Goal: Task Accomplishment & Management: Manage account settings

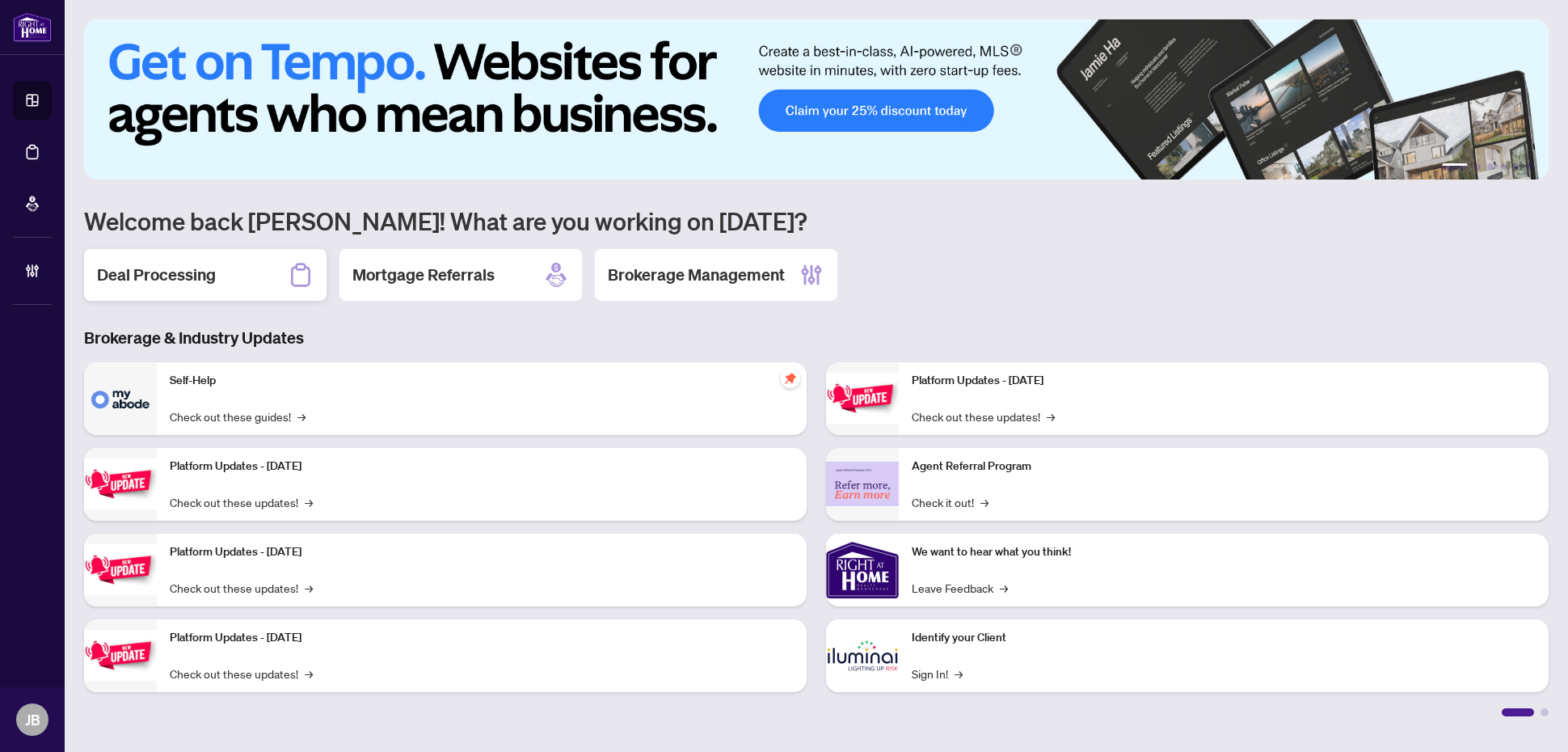
click at [224, 280] on div "Deal Processing" at bounding box center [205, 275] width 242 height 52
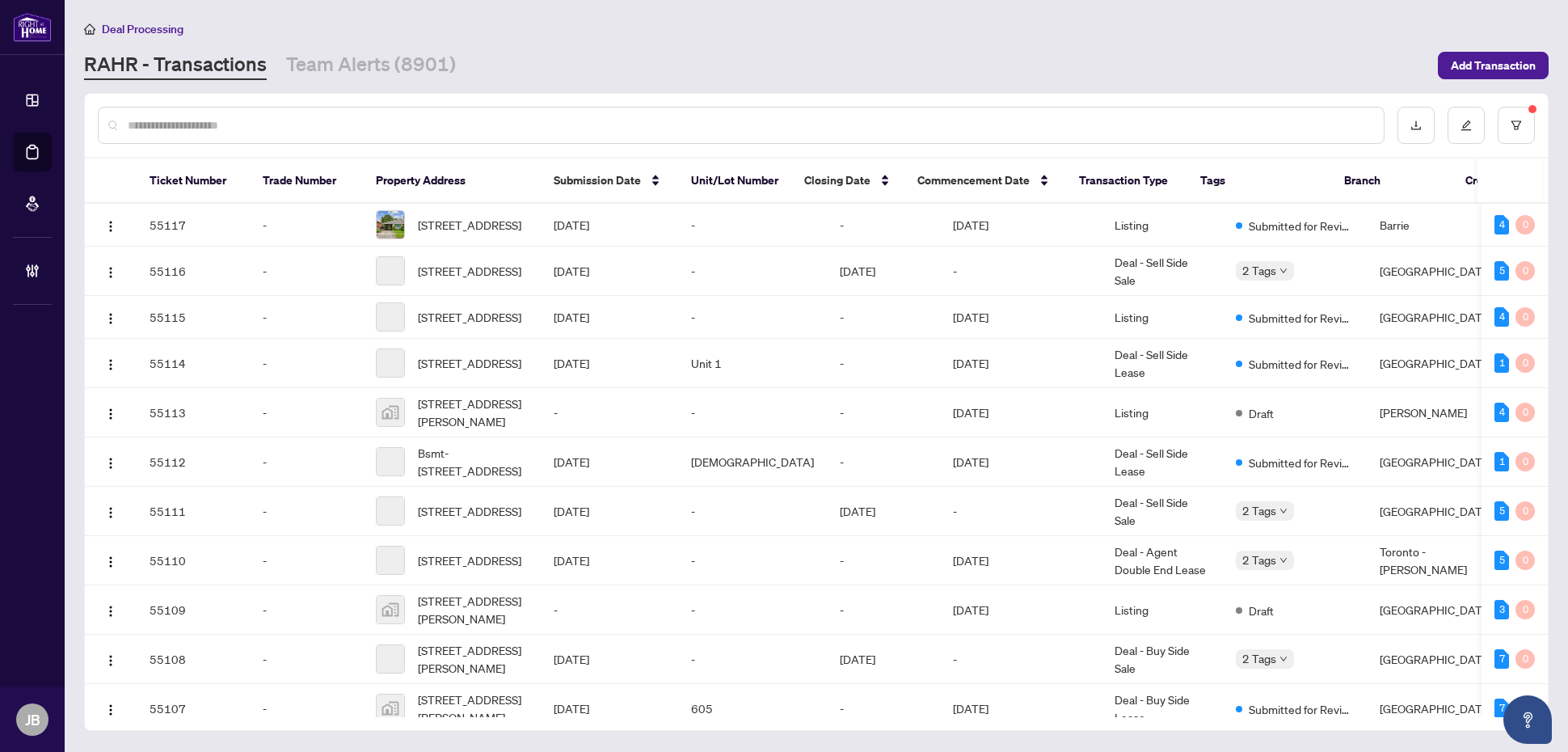
click at [198, 118] on input "text" at bounding box center [749, 126] width 1243 height 18
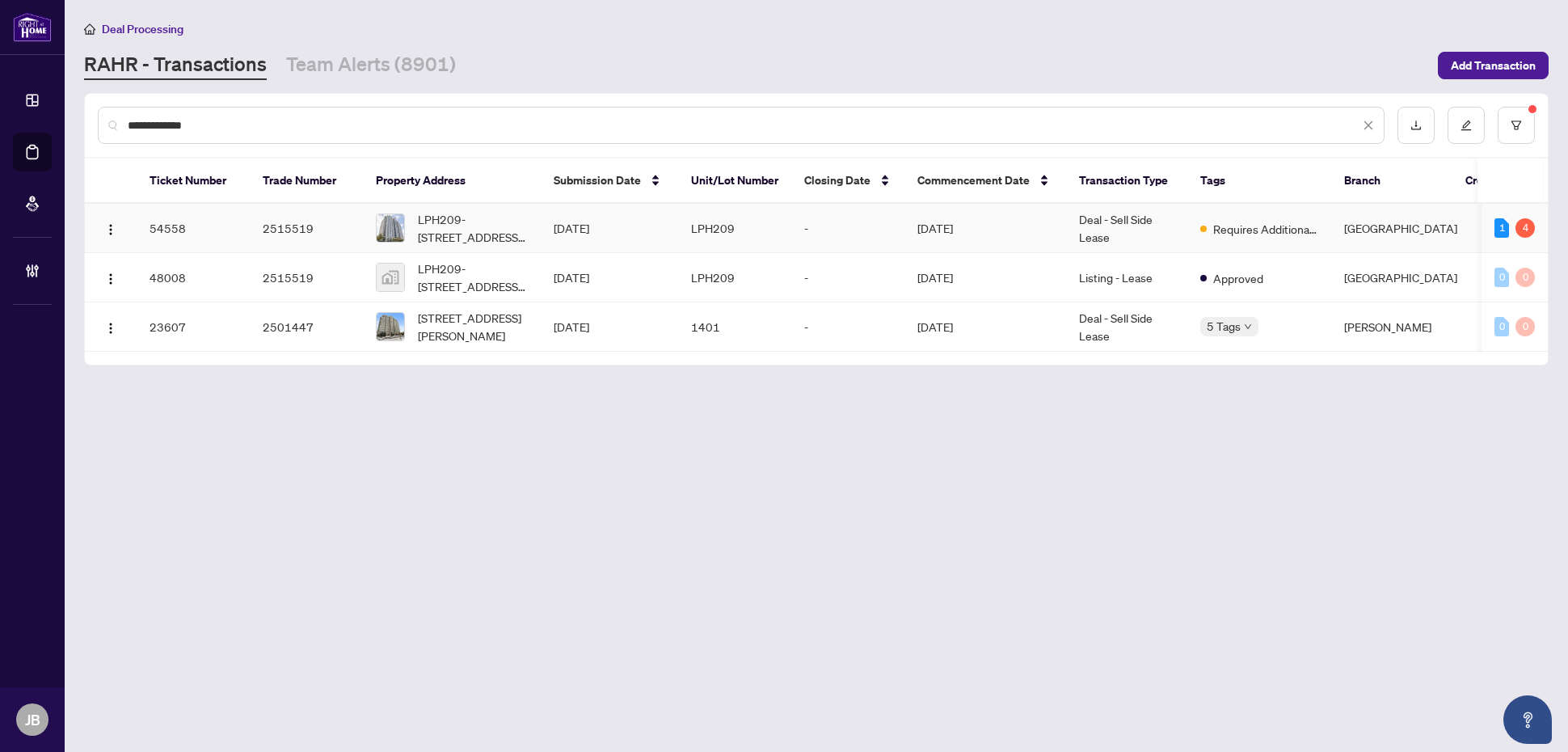
type input "**********"
click at [1116, 216] on td "Deal - Sell Side Lease" at bounding box center [1127, 228] width 121 height 49
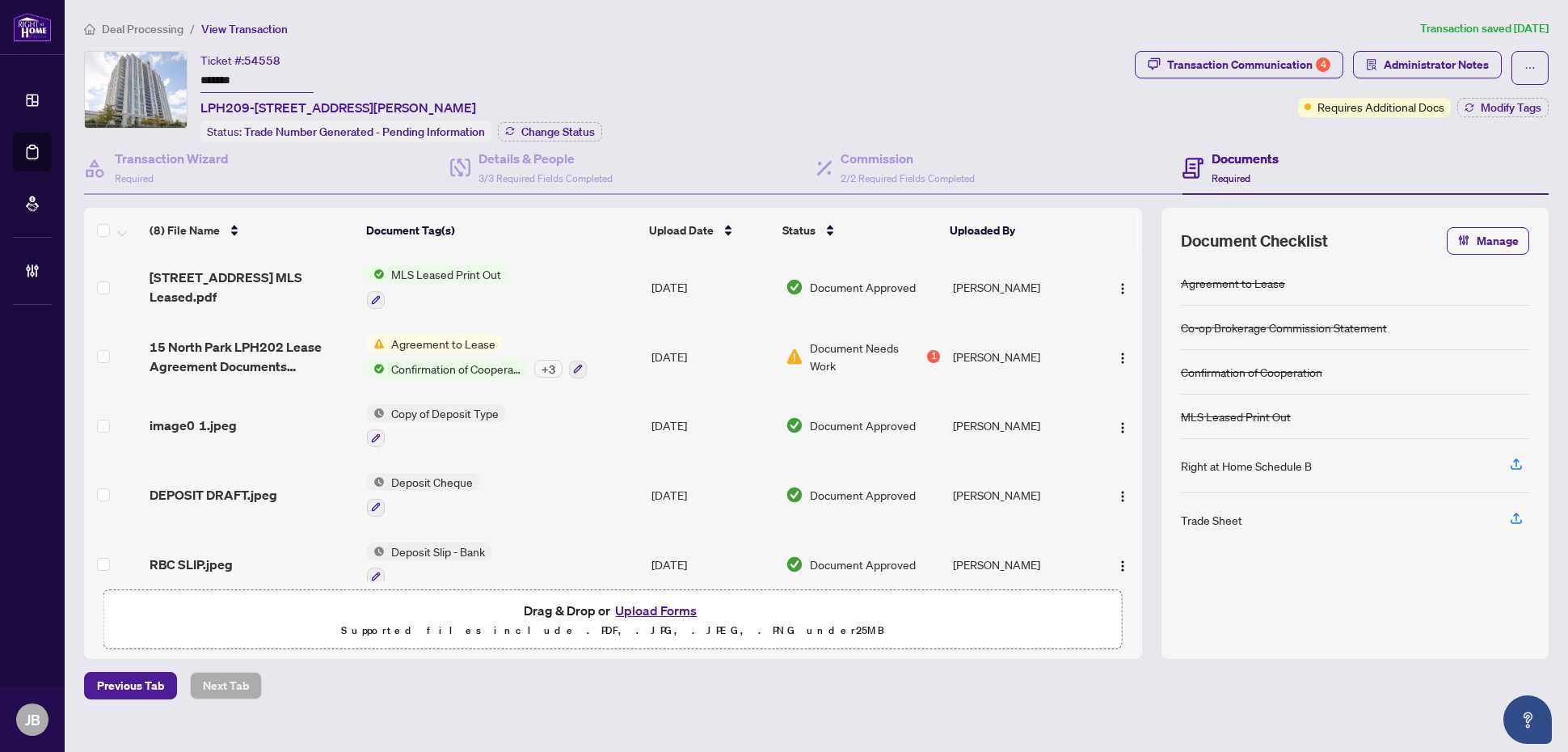
scroll to position [219, 0]
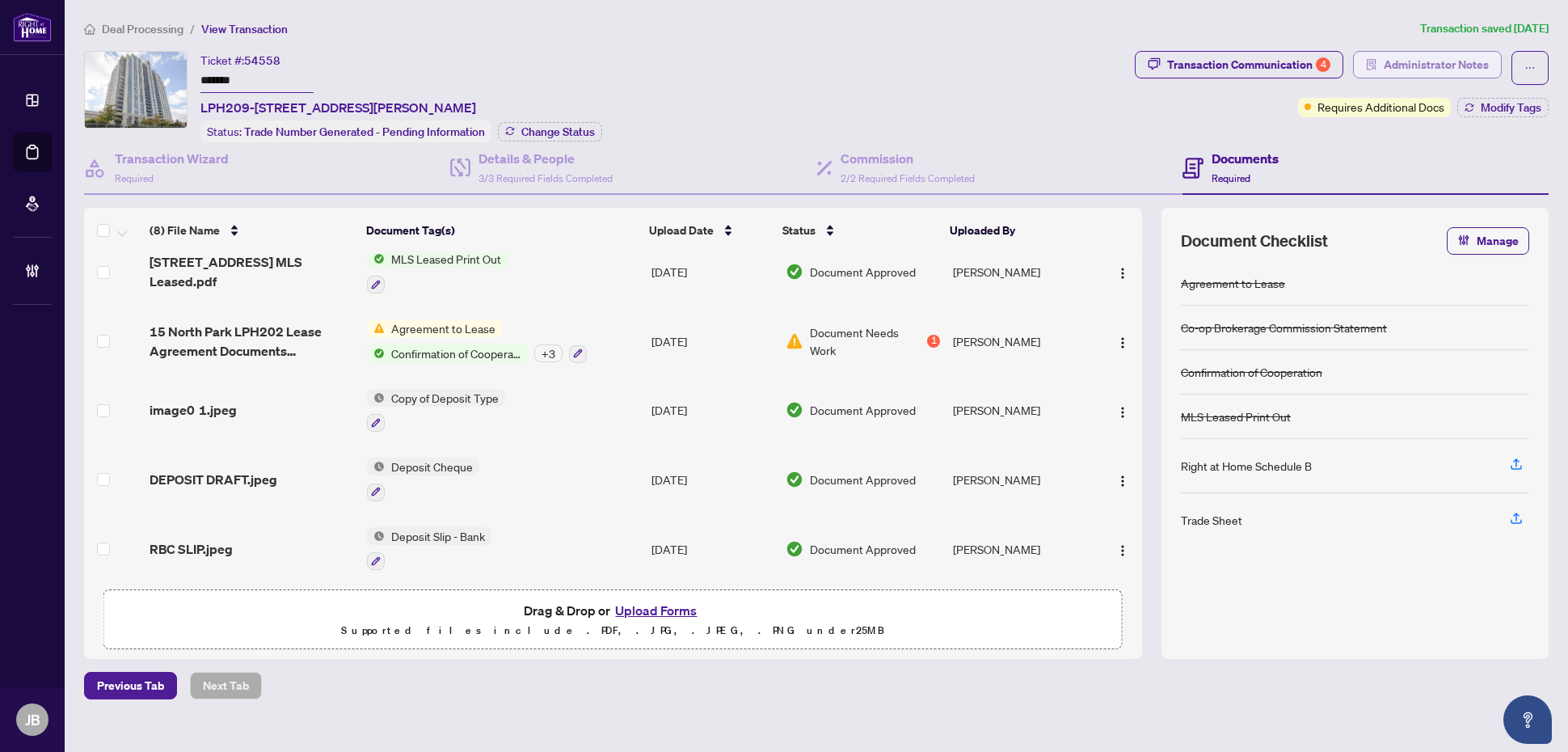
click at [1481, 66] on span "Administrator Notes" at bounding box center [1436, 65] width 105 height 26
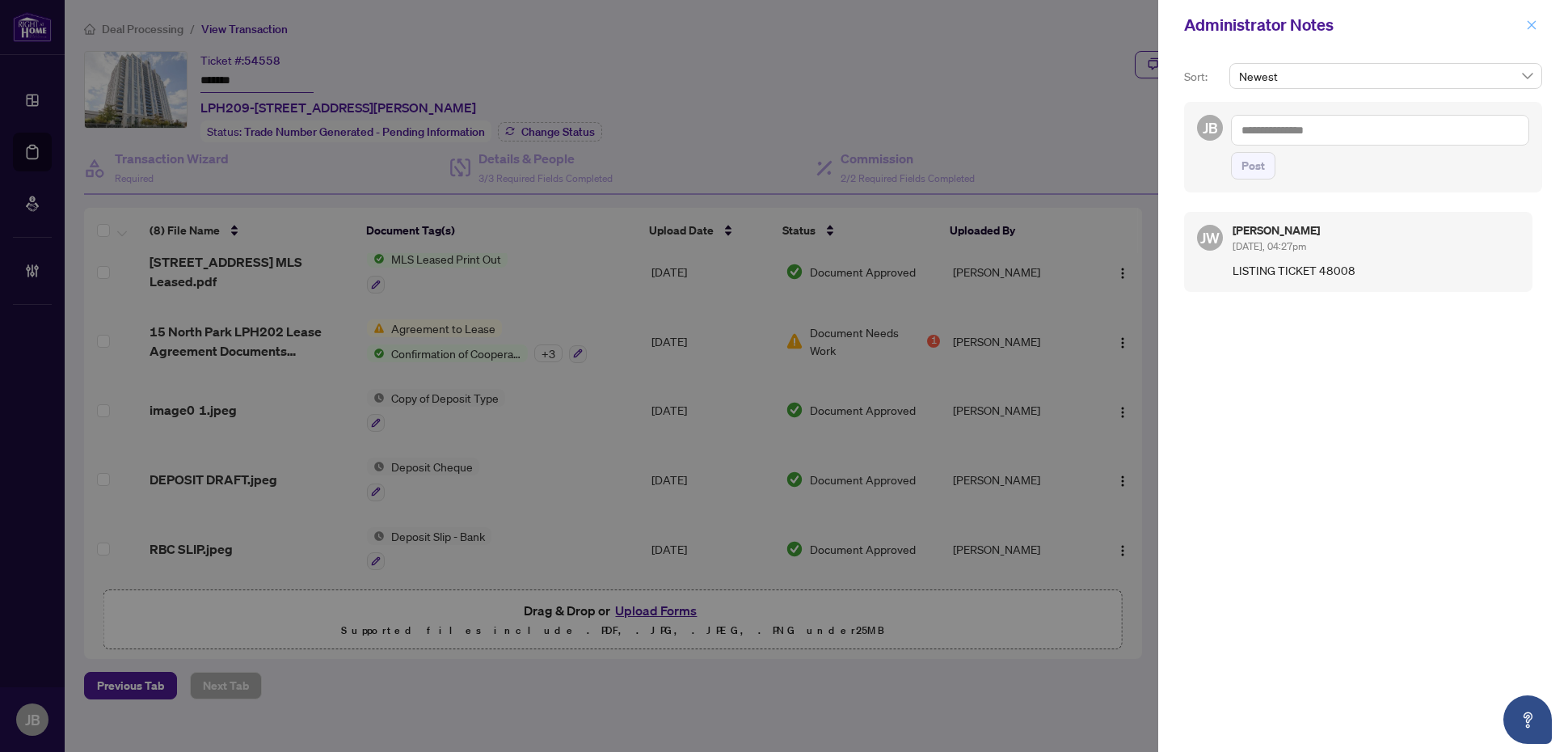
click at [1526, 19] on icon "close" at bounding box center [1532, 25] width 11 height 11
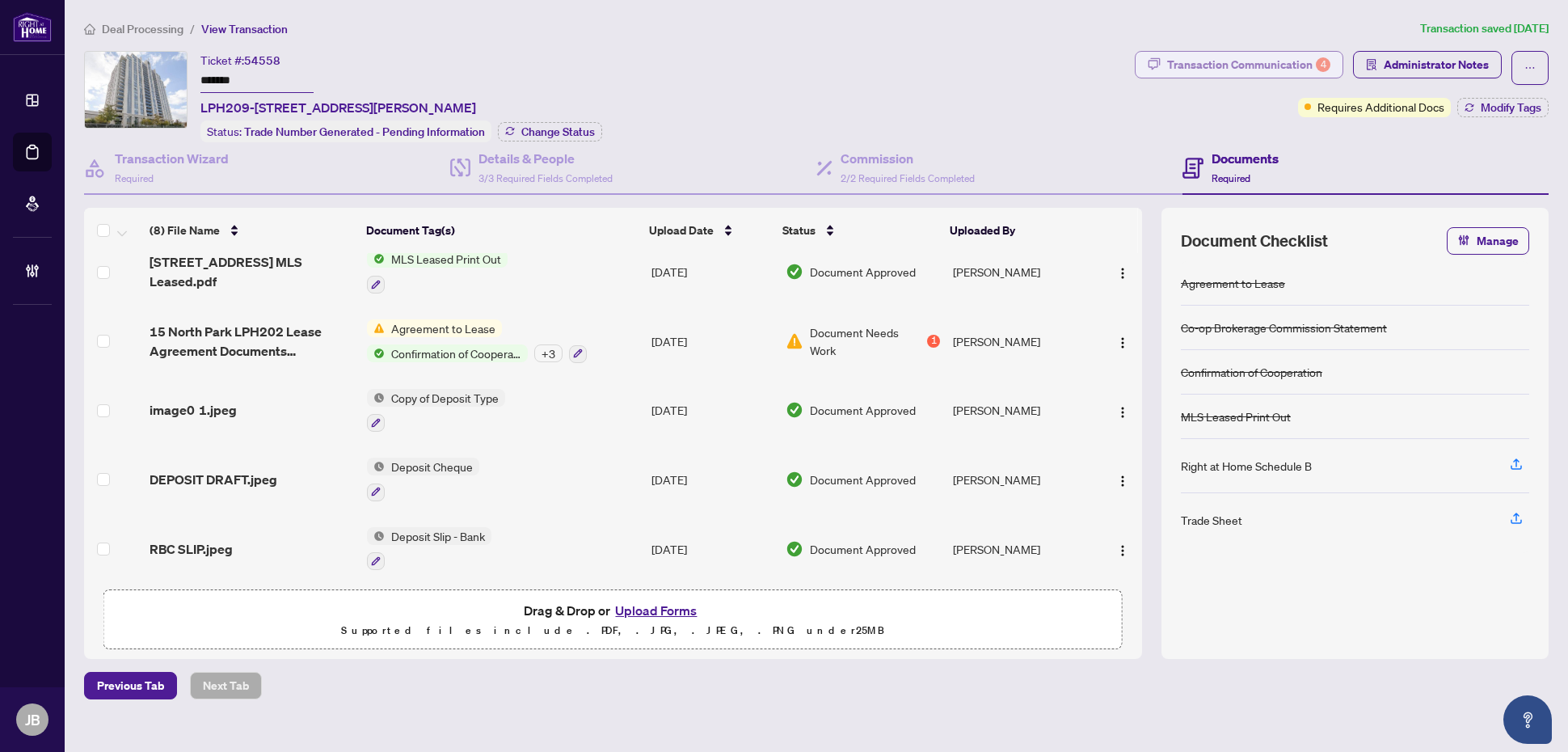
click at [1262, 55] on div "Transaction Communication 4" at bounding box center [1249, 65] width 164 height 26
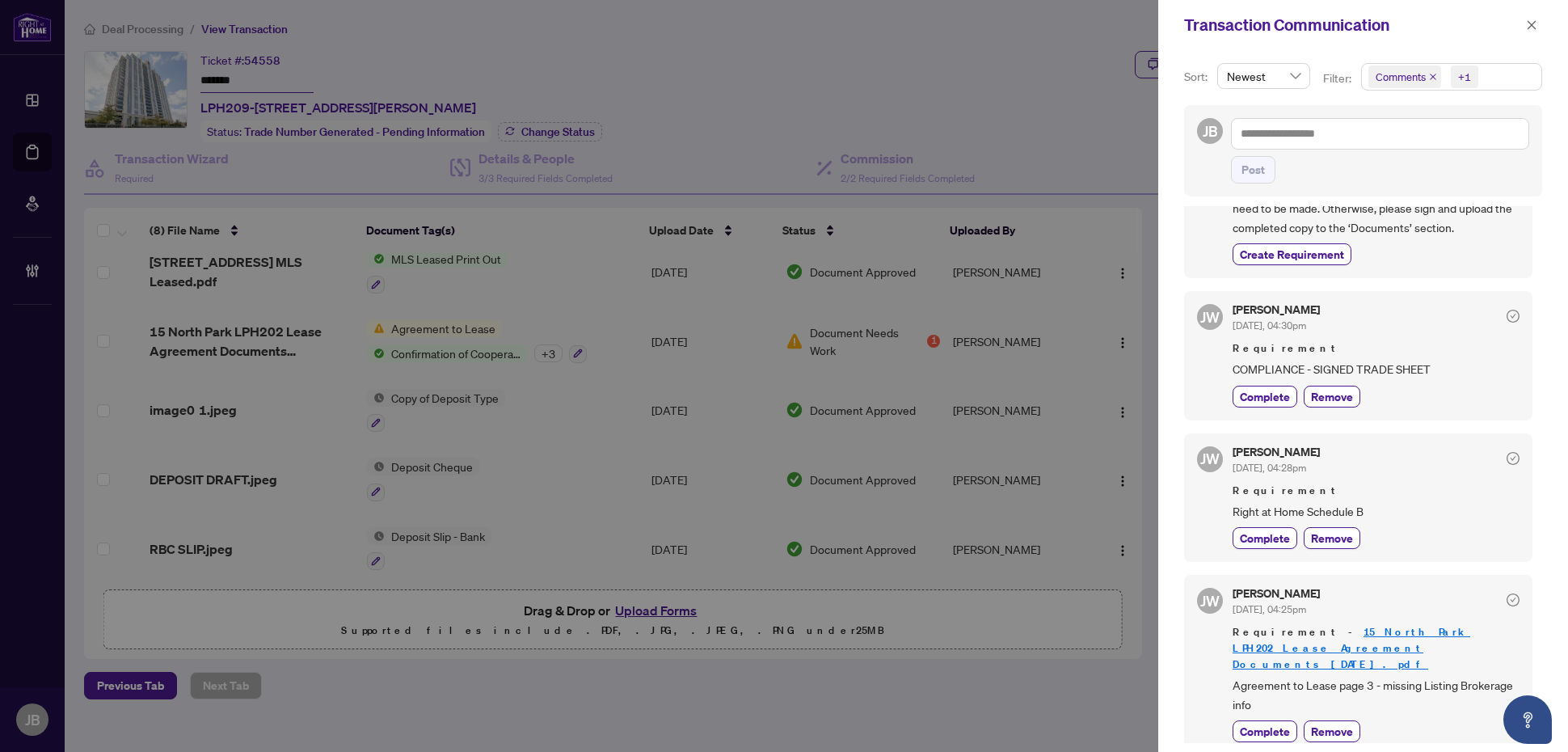
scroll to position [5, 0]
click at [1532, 24] on icon "close" at bounding box center [1532, 24] width 9 height 9
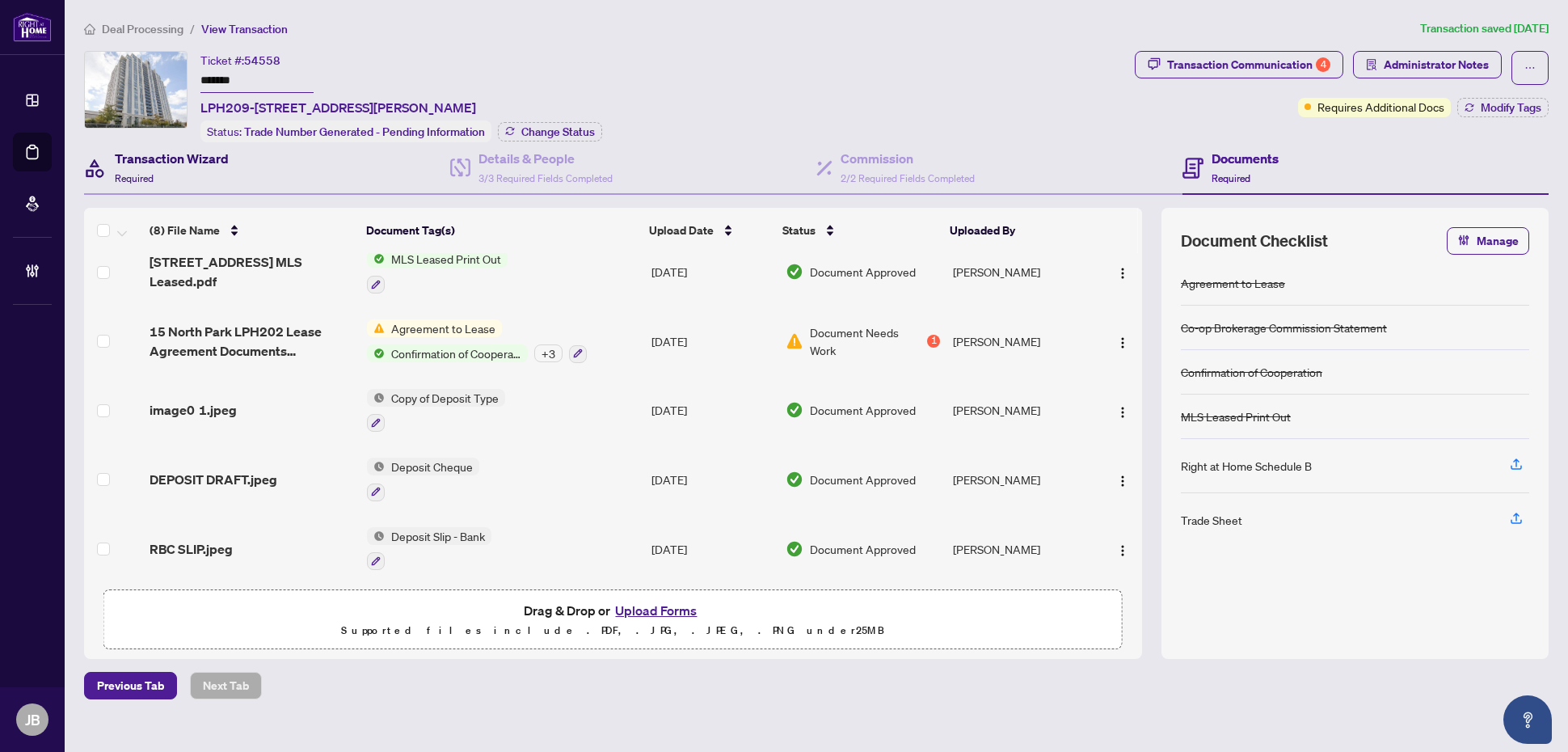
click at [138, 174] on span "Required" at bounding box center [134, 178] width 39 height 12
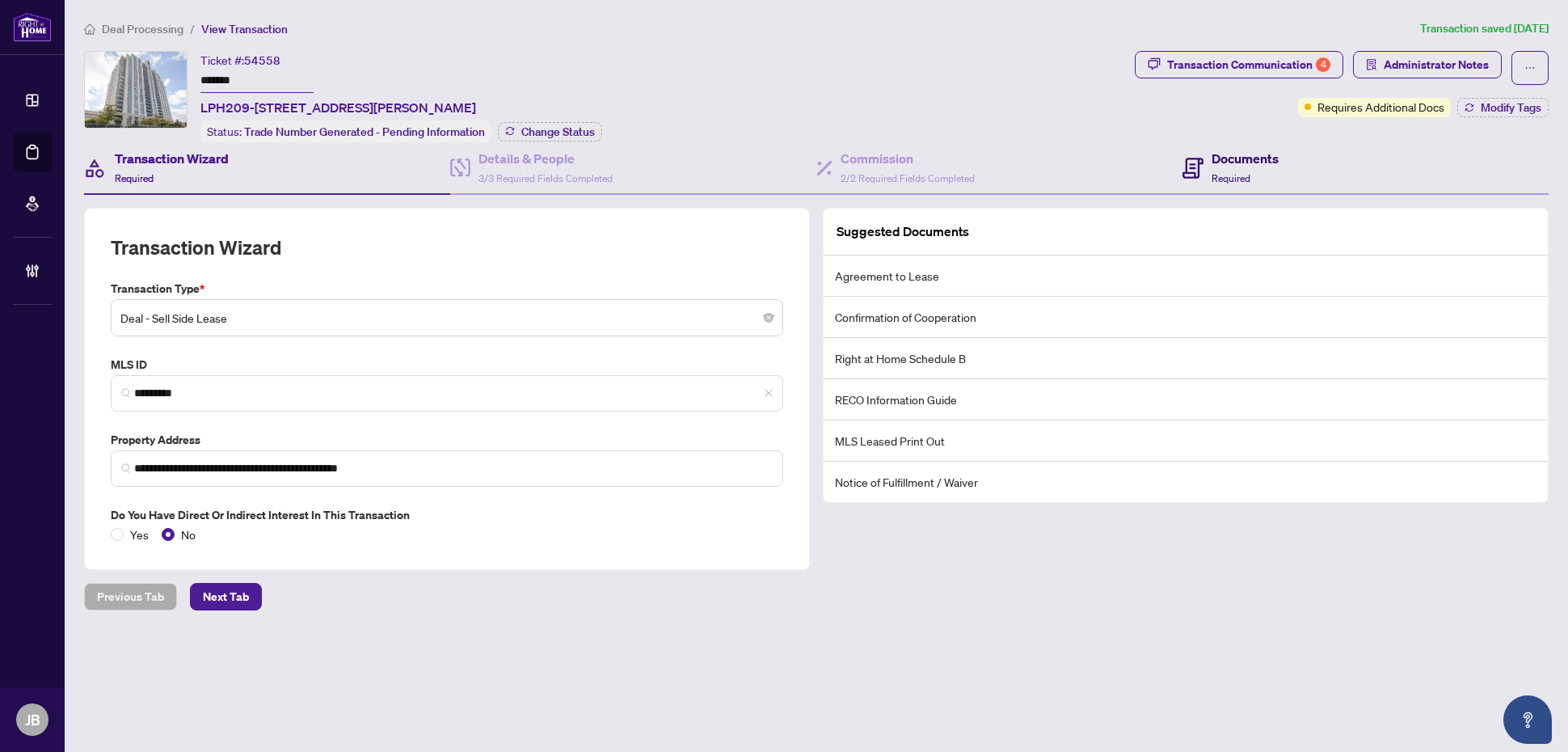
click at [1276, 171] on div "Documents Required" at bounding box center [1245, 168] width 67 height 38
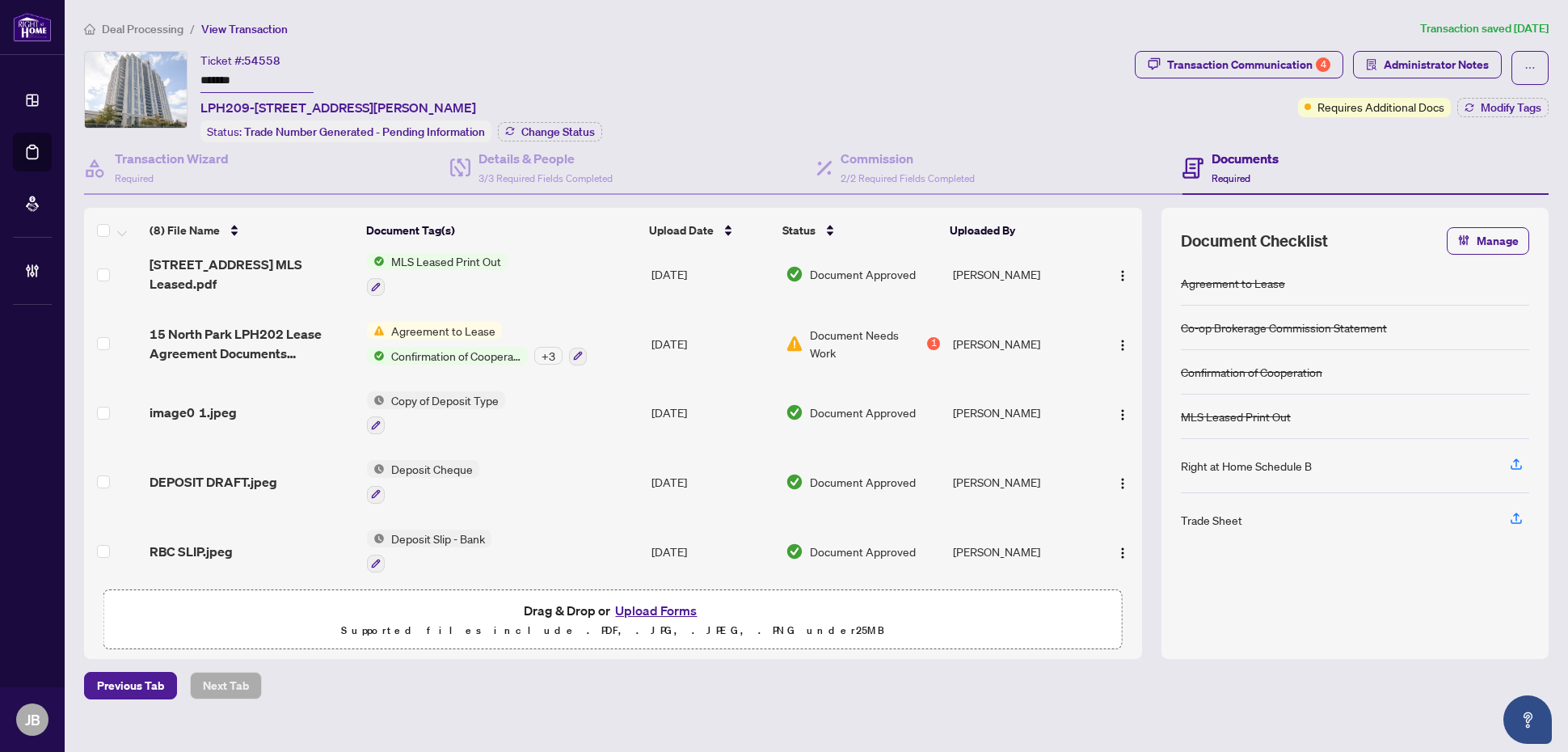
scroll to position [219, 0]
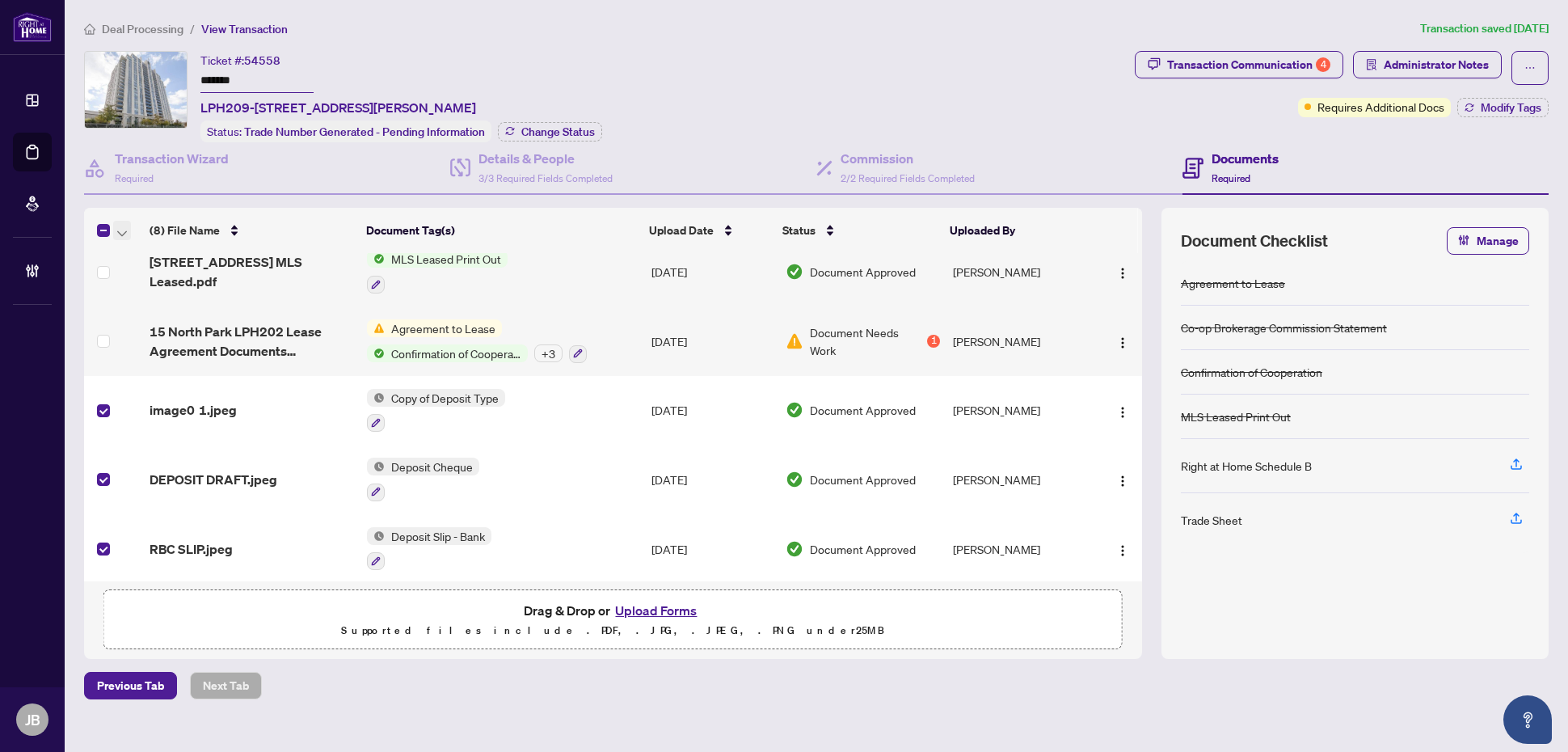
click at [122, 230] on icon "button" at bounding box center [122, 233] width 10 height 6
click at [181, 255] on span "Open Selected in New Tab(s)" at bounding box center [198, 255] width 144 height 18
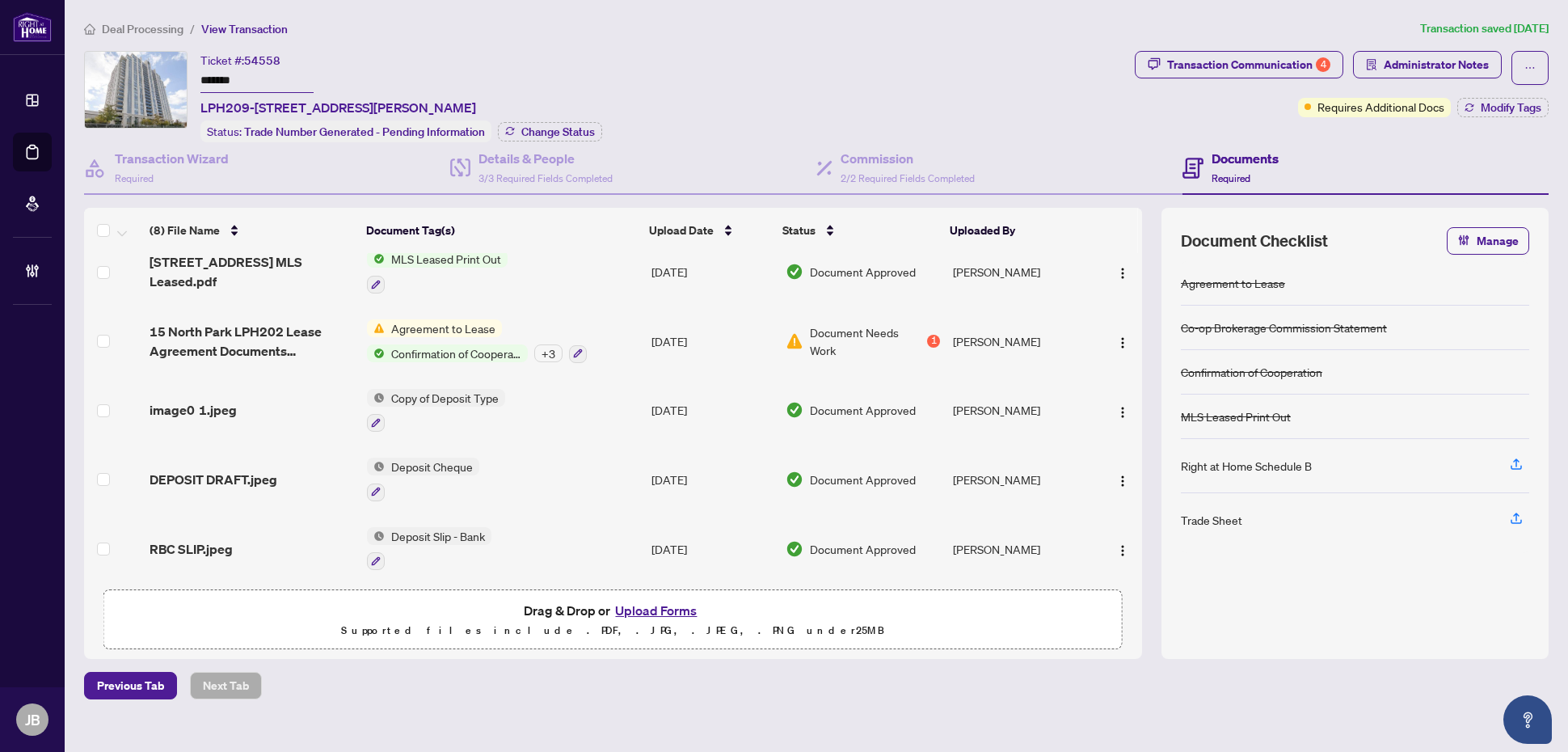
click at [850, 401] on span "Document Approved" at bounding box center [863, 410] width 106 height 18
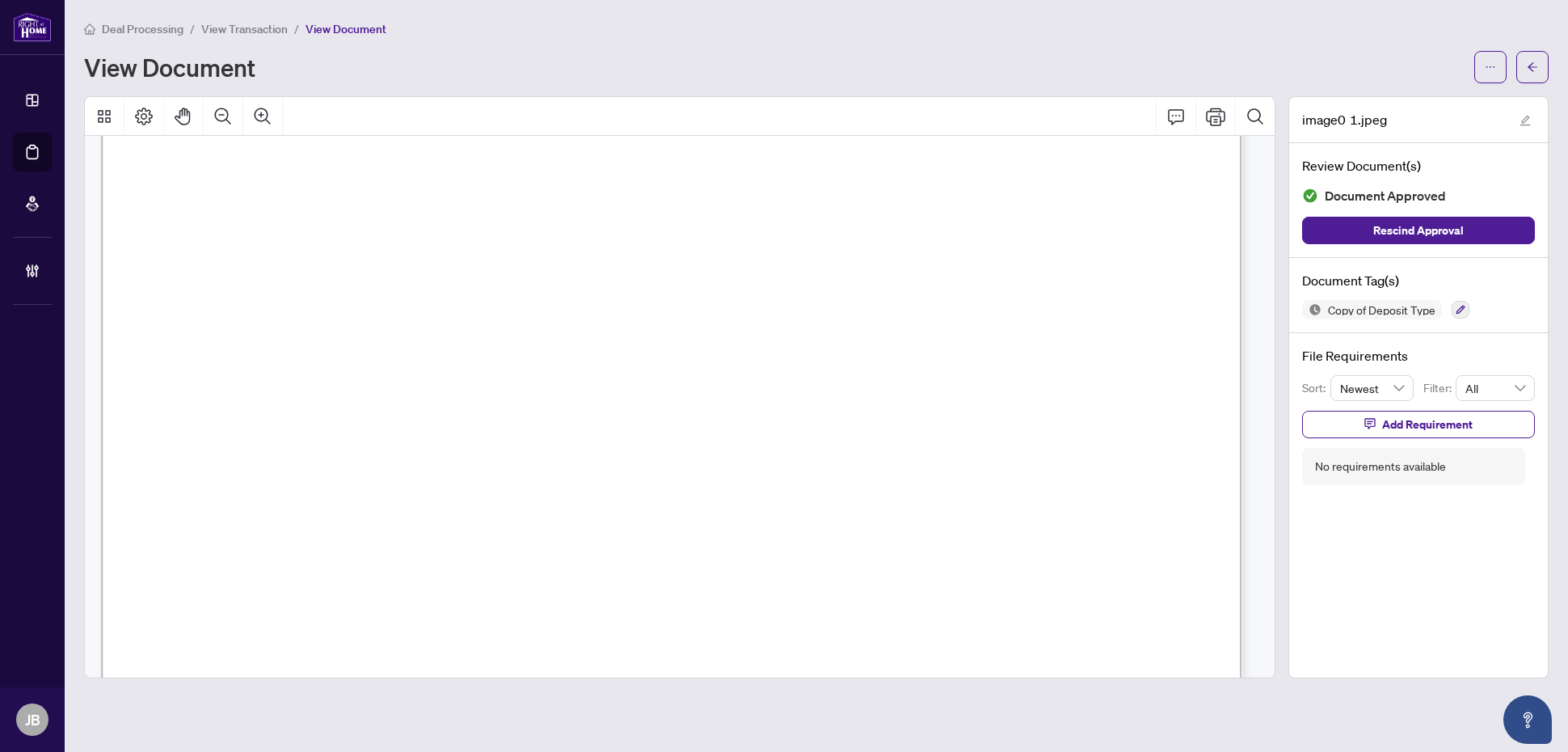
scroll to position [202, 0]
click at [1532, 62] on icon "arrow-left" at bounding box center [1532, 67] width 11 height 11
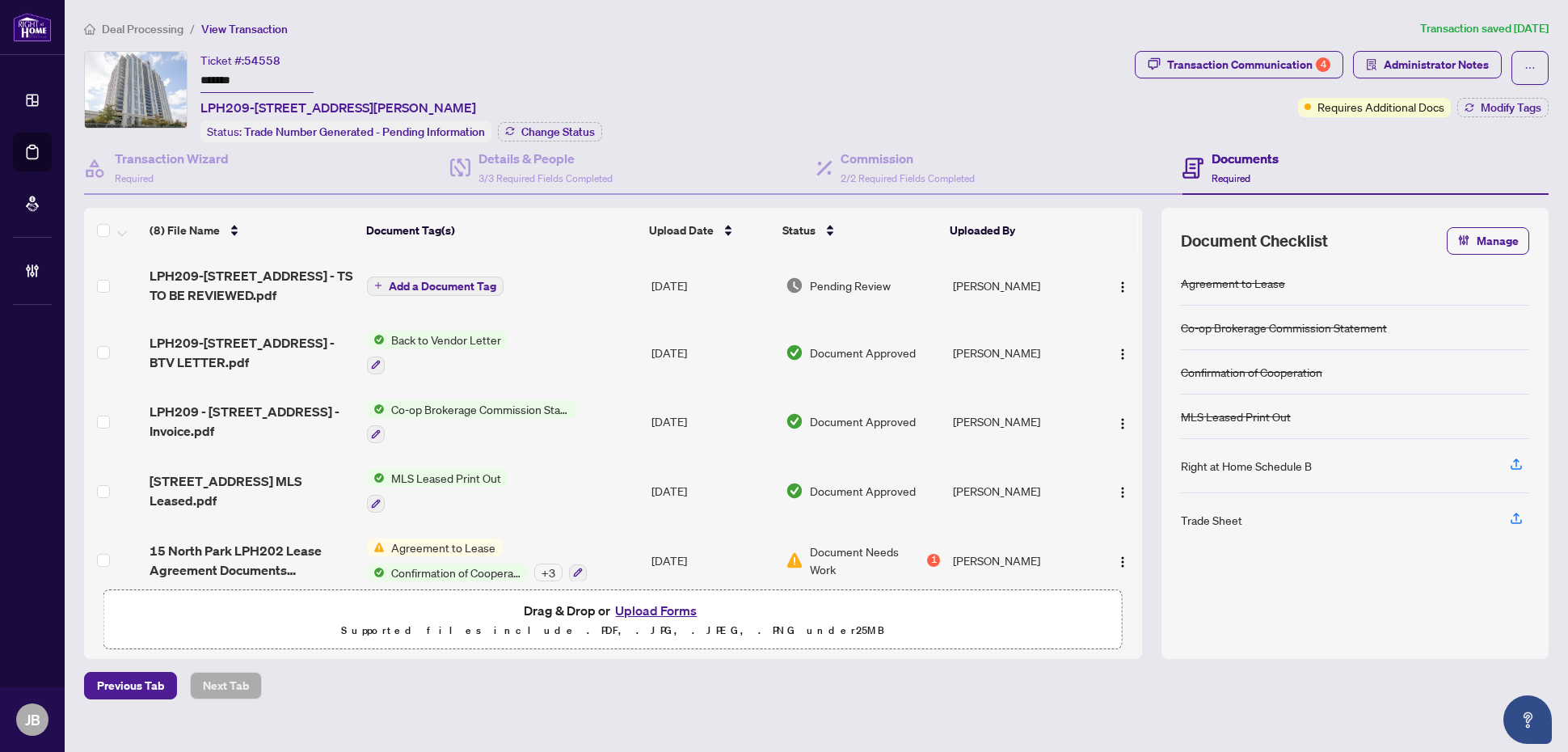
click at [449, 337] on span "Back to Vendor Letter" at bounding box center [446, 340] width 123 height 18
click at [829, 344] on span "Document Approved" at bounding box center [863, 352] width 106 height 18
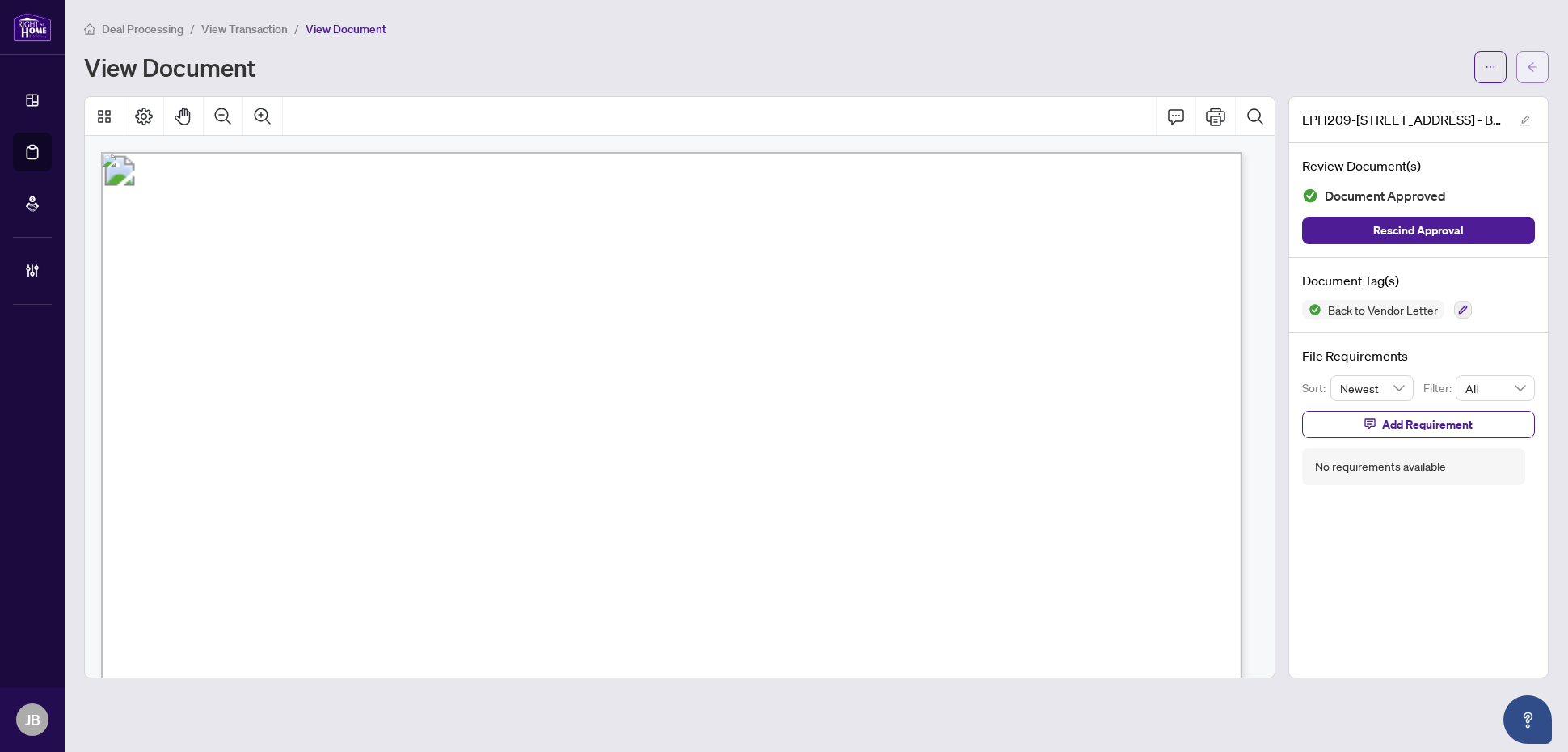
click at [1534, 66] on icon "arrow-left" at bounding box center [1532, 67] width 11 height 11
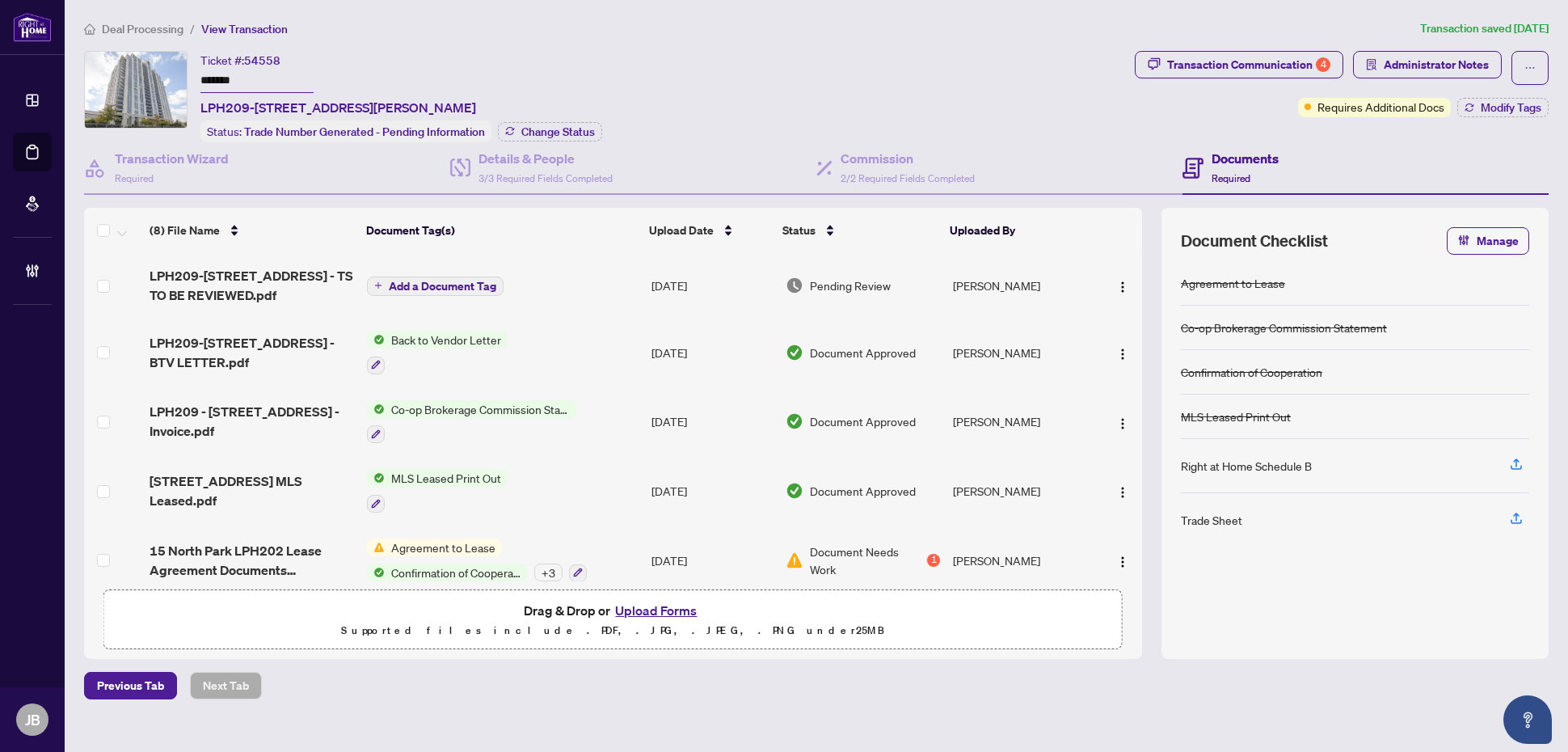
click at [398, 17] on main "Deal Processing / View Transaction Transaction saved 3 days ago Ticket #: 54558…" at bounding box center [816, 376] width 1503 height 752
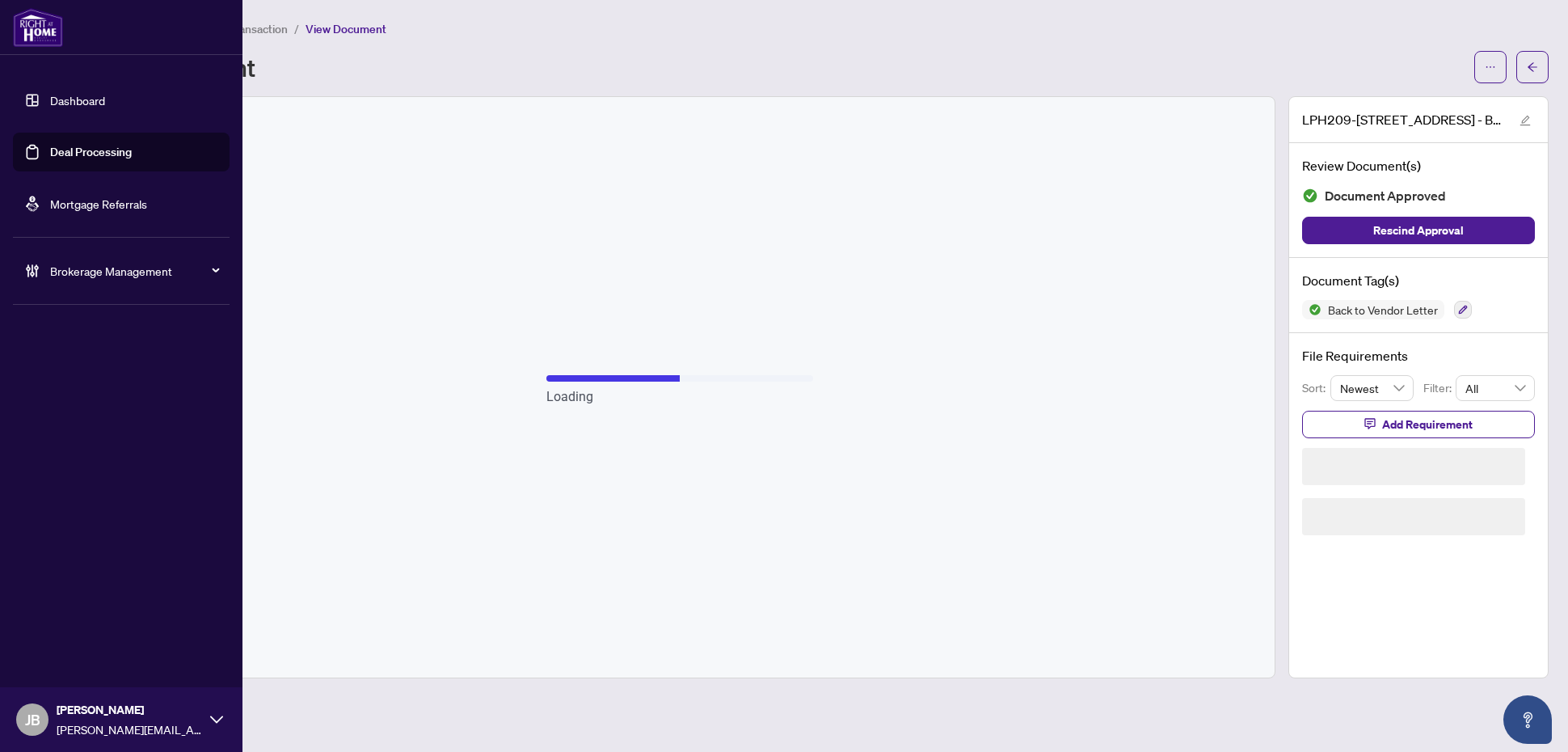
click at [50, 152] on link "Deal Processing" at bounding box center [91, 152] width 82 height 15
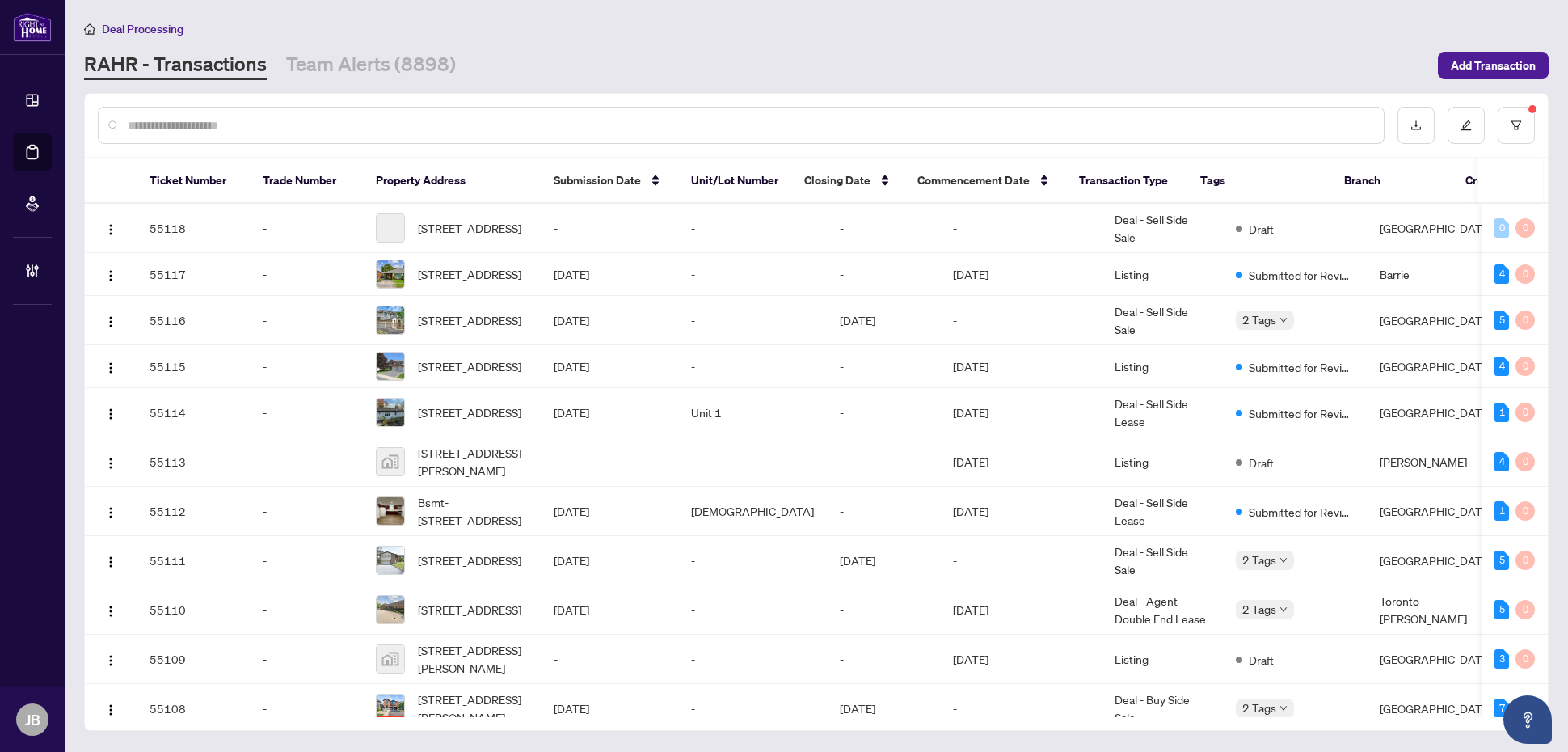
click at [325, 123] on input "text" at bounding box center [749, 126] width 1243 height 18
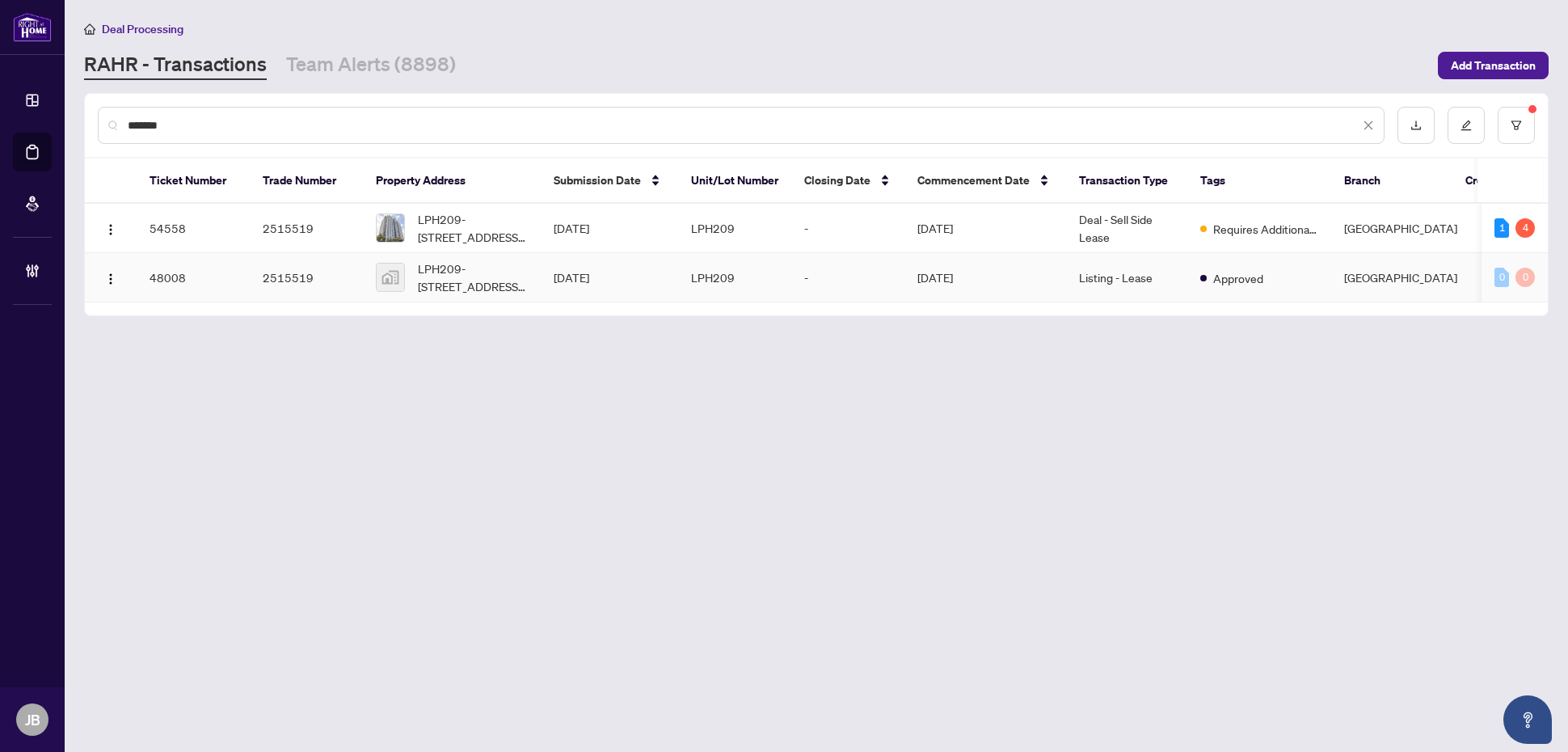
type input "*******"
click at [725, 279] on td "LPH209" at bounding box center [735, 277] width 113 height 49
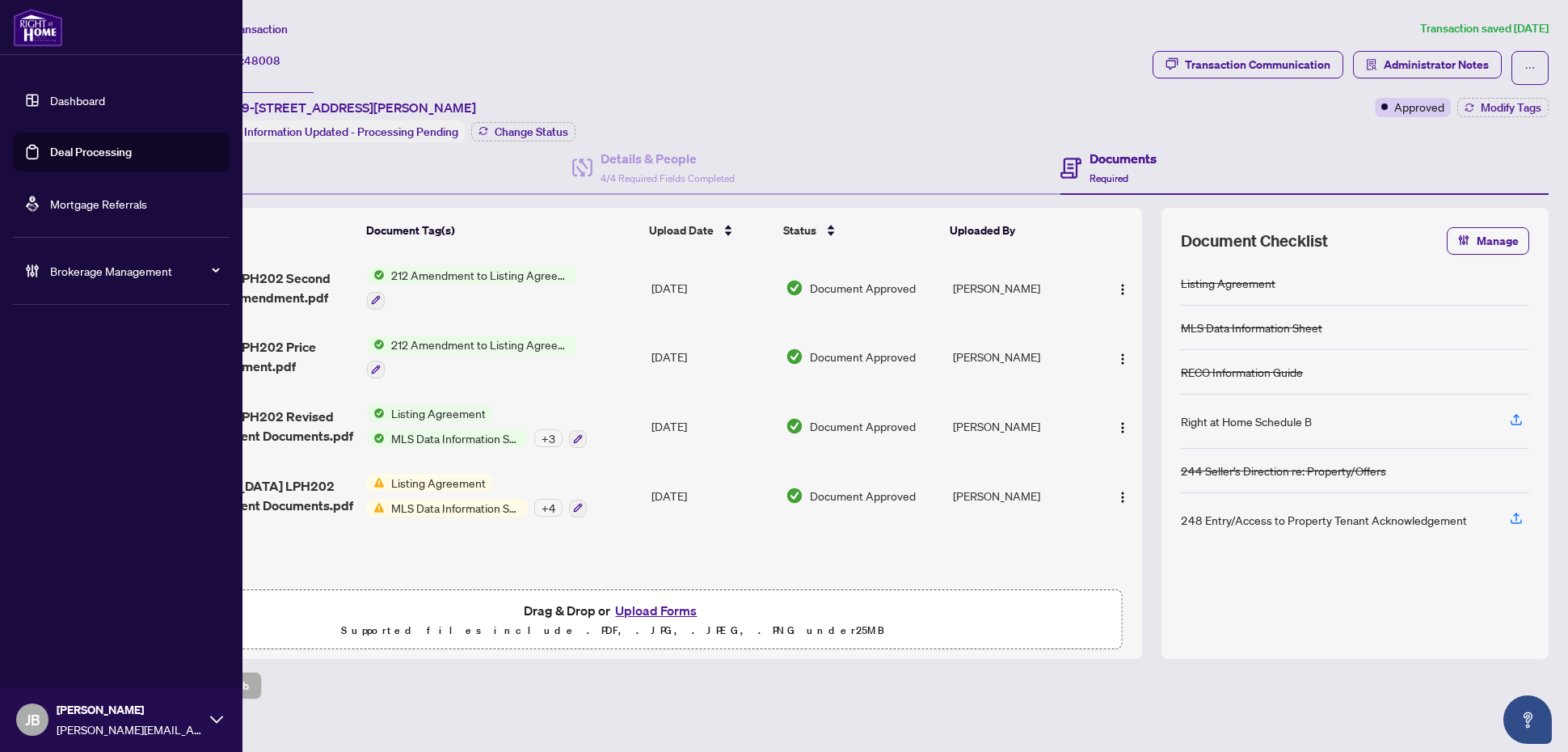
click at [89, 156] on link "Deal Processing" at bounding box center [91, 152] width 82 height 15
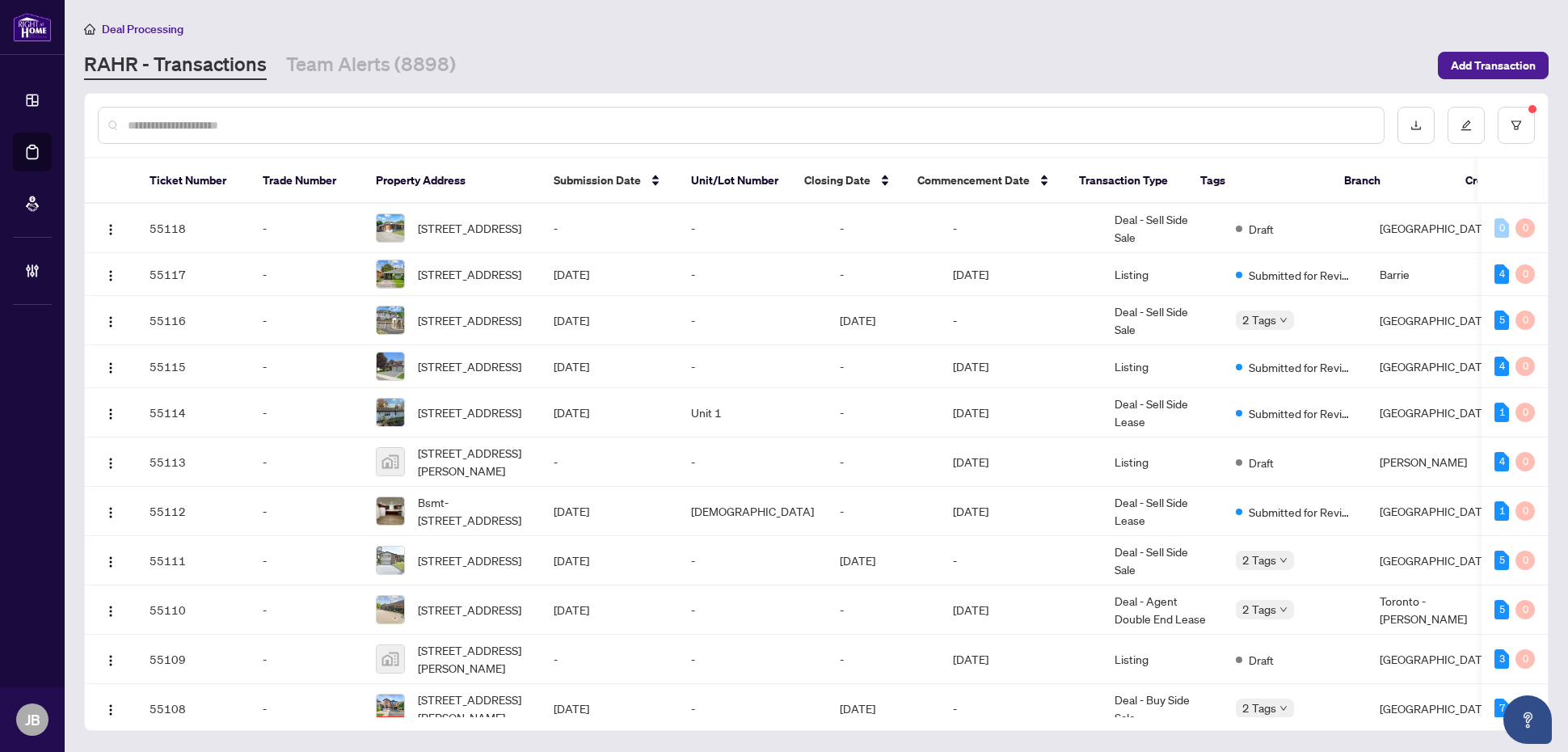
click at [580, 124] on input "text" at bounding box center [749, 126] width 1243 height 18
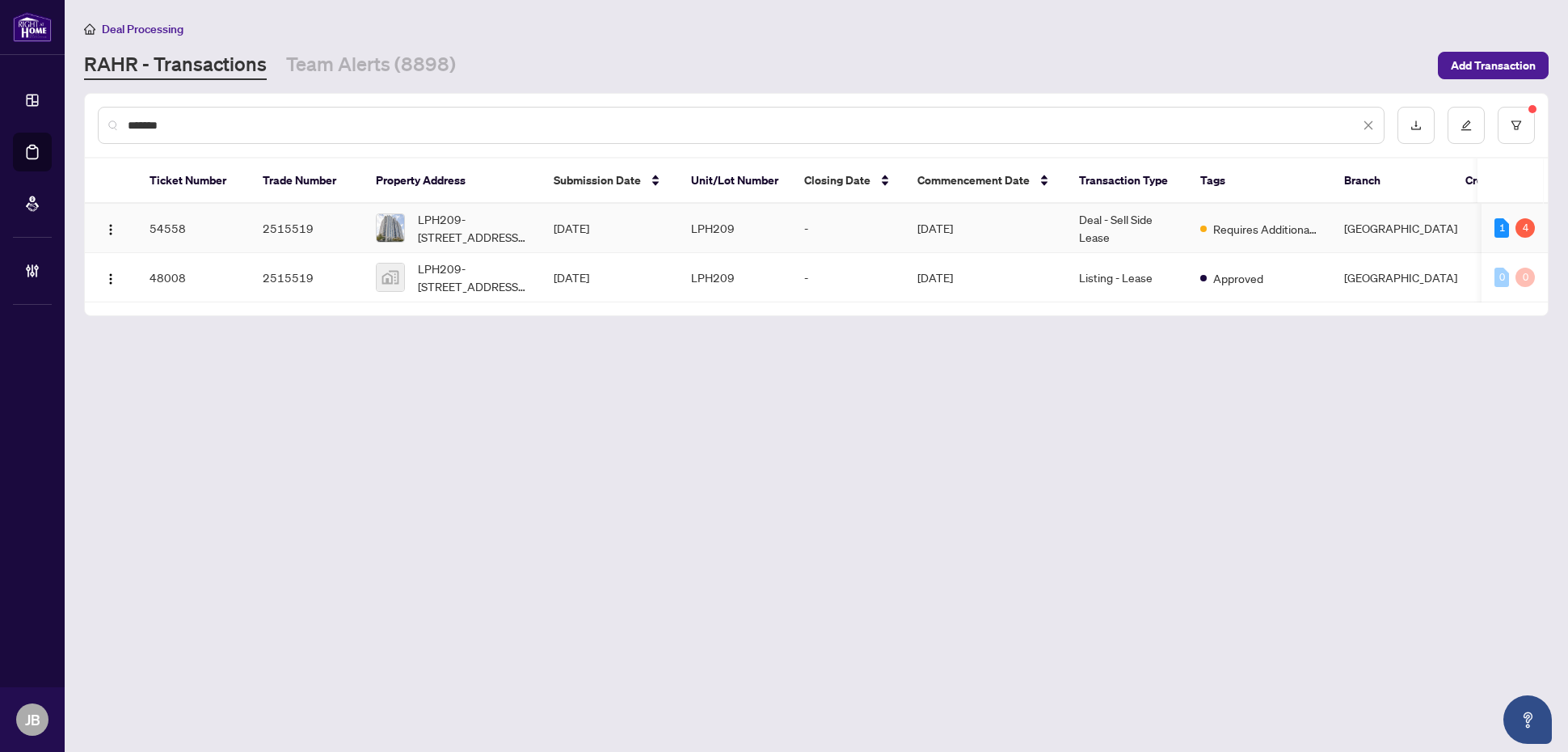
type input "*******"
click at [1103, 216] on td "Deal - Sell Side Lease" at bounding box center [1127, 228] width 121 height 49
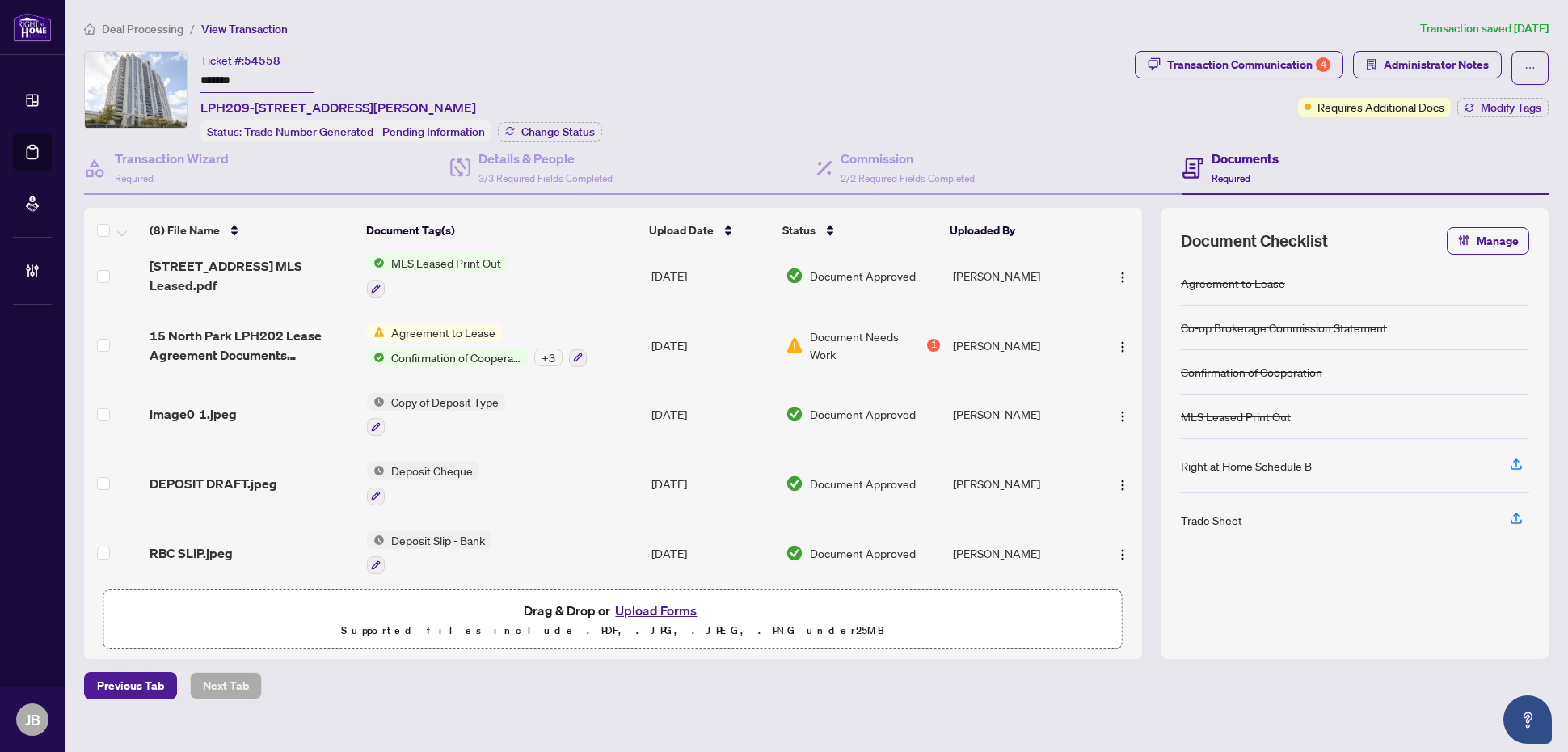
scroll to position [219, 0]
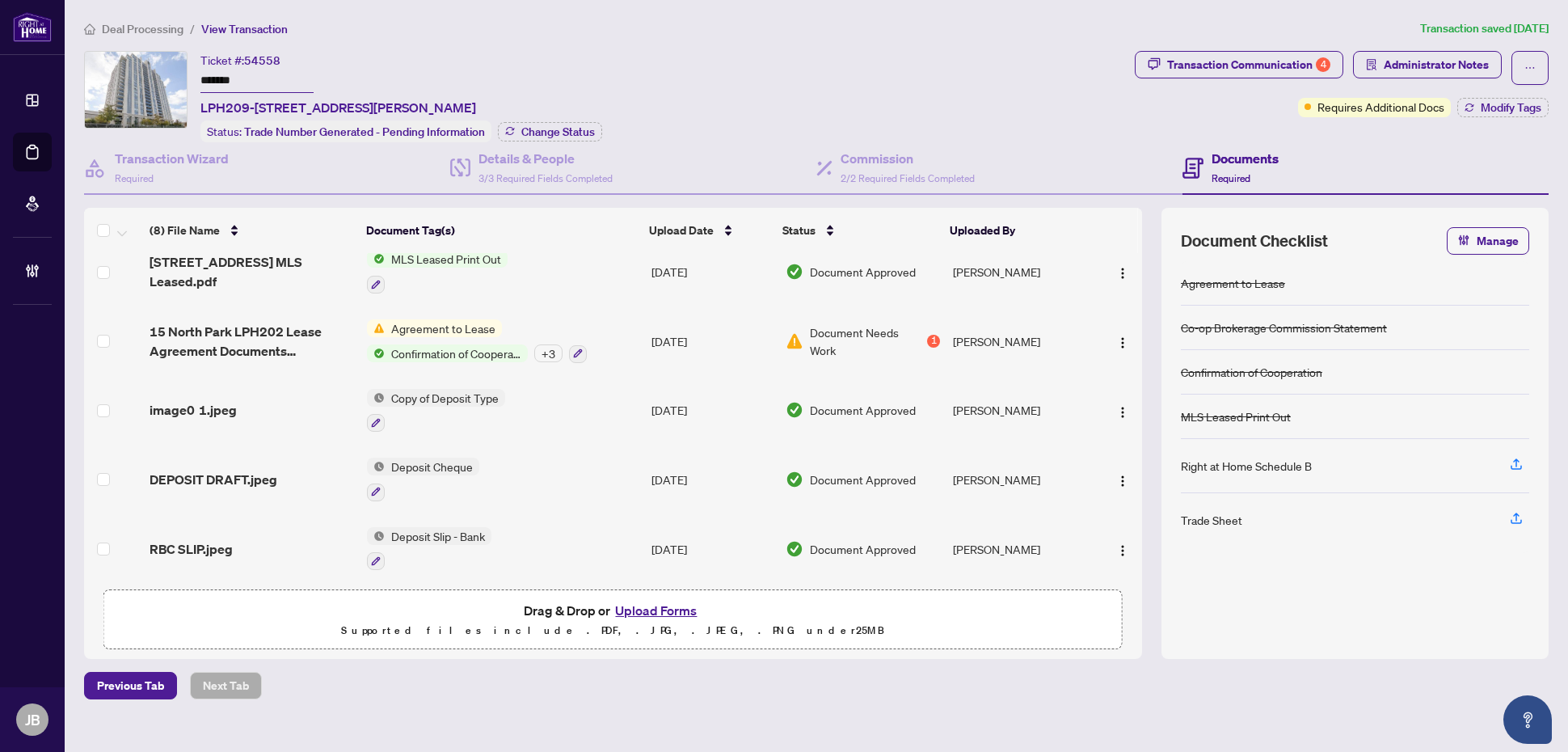
click at [373, 728] on main "Deal Processing / View Transaction Transaction saved 3 days ago Ticket #: 54558…" at bounding box center [816, 376] width 1503 height 752
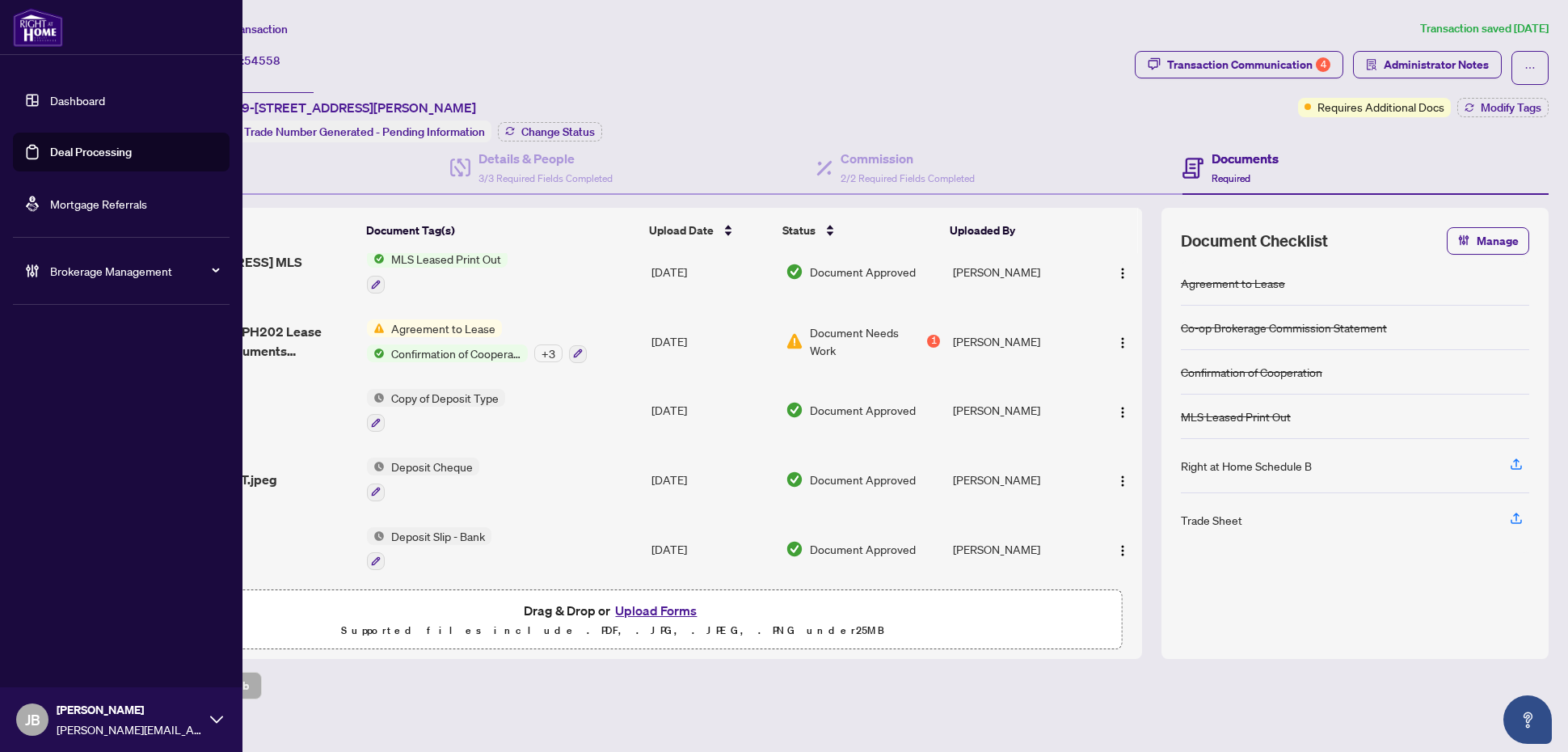
click at [74, 158] on link "Deal Processing" at bounding box center [91, 152] width 82 height 15
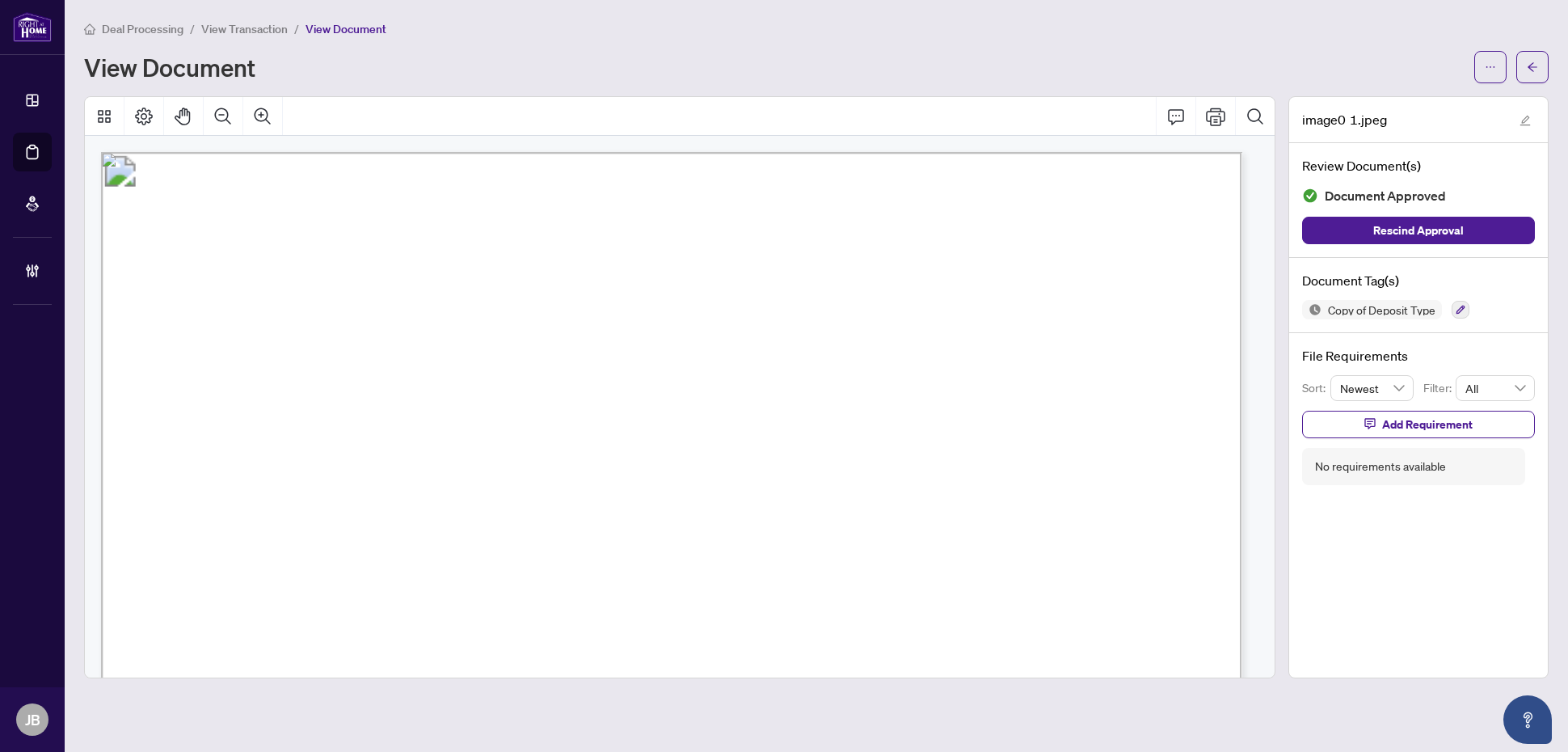
scroll to position [506, 0]
